Goal: Task Accomplishment & Management: Manage account settings

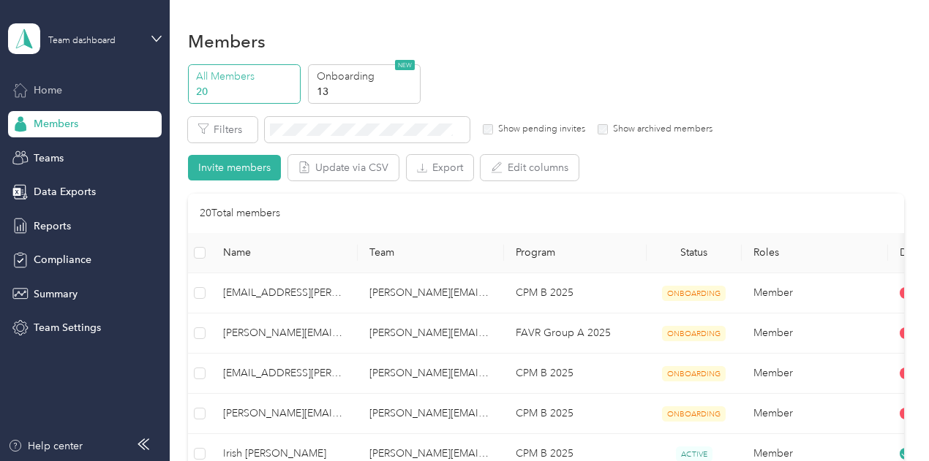
click at [50, 86] on span "Home" at bounding box center [48, 90] width 29 height 15
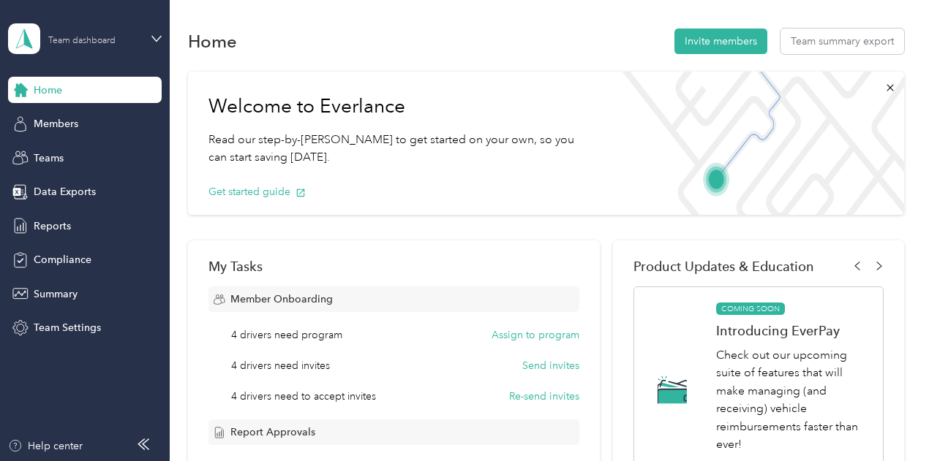
click at [61, 37] on div "Team dashboard" at bounding box center [81, 41] width 67 height 9
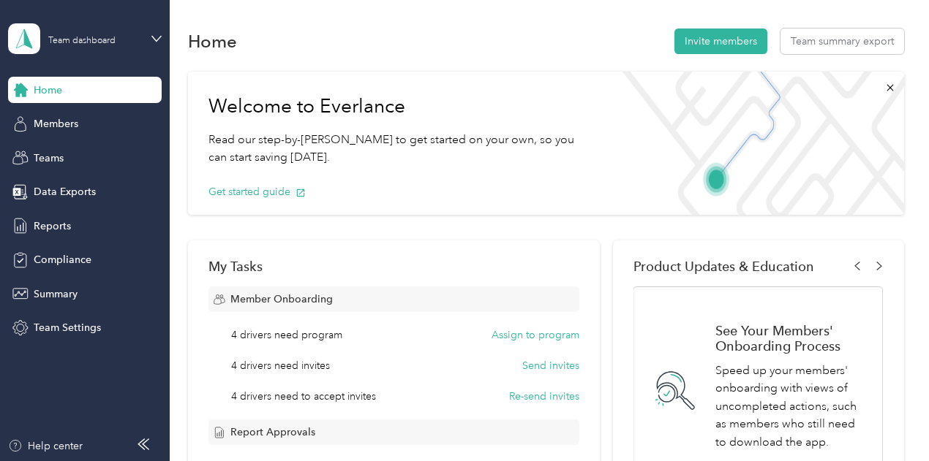
click at [85, 156] on div "Personal dashboard" at bounding box center [67, 153] width 92 height 15
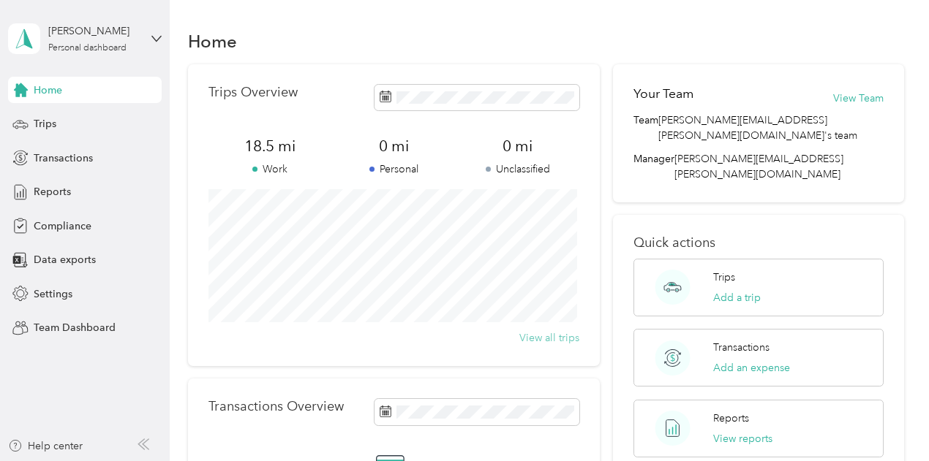
click at [537, 336] on button "View all trips" at bounding box center [549, 338] width 60 height 15
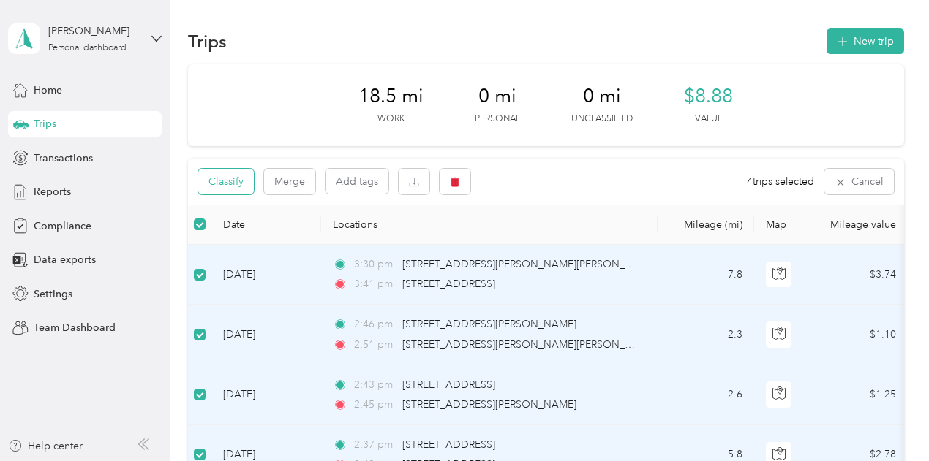
click at [228, 185] on button "Classify" at bounding box center [226, 182] width 56 height 26
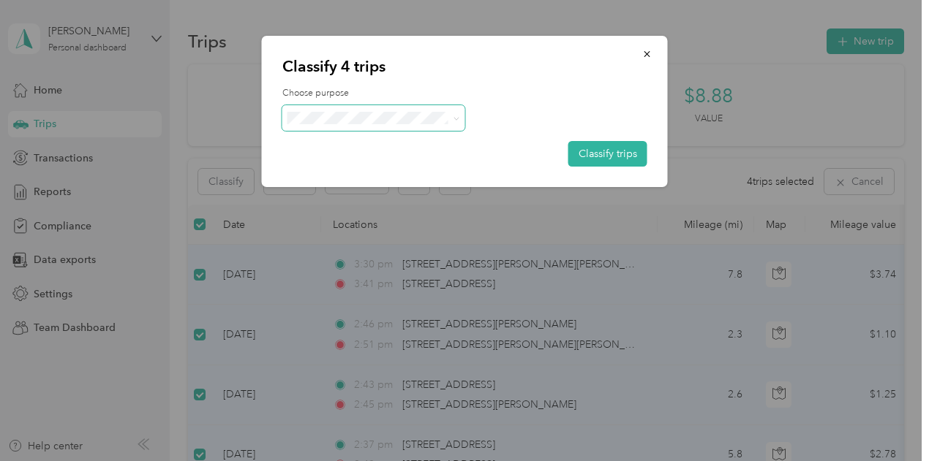
click at [417, 105] on span at bounding box center [373, 118] width 183 height 26
click at [450, 113] on span at bounding box center [454, 117] width 12 height 15
click at [455, 118] on icon at bounding box center [456, 119] width 7 height 7
click at [345, 170] on span "Personal" at bounding box center [386, 170] width 136 height 15
click at [599, 151] on button "Classify trips" at bounding box center [607, 154] width 79 height 26
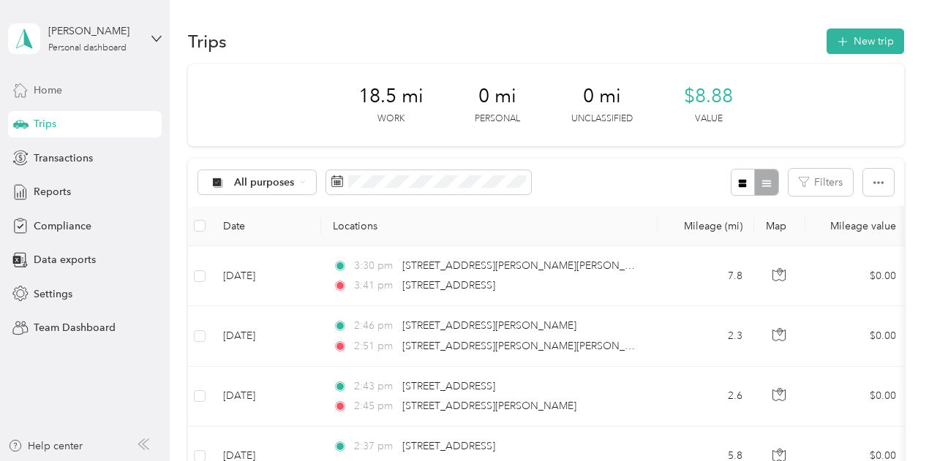
click at [52, 86] on span "Home" at bounding box center [48, 90] width 29 height 15
